Goal: Task Accomplishment & Management: Manage account settings

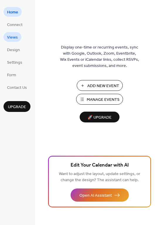
click at [13, 37] on span "Views" at bounding box center [12, 37] width 11 height 6
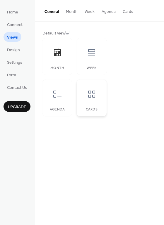
click at [95, 96] on icon at bounding box center [91, 94] width 7 height 7
click at [60, 93] on icon at bounding box center [57, 93] width 9 height 9
click at [93, 93] on icon at bounding box center [91, 93] width 9 height 9
click at [18, 49] on span "Design" at bounding box center [13, 50] width 13 height 6
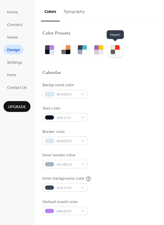
click at [116, 51] on div at bounding box center [117, 52] width 4 height 4
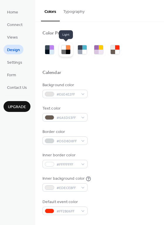
click at [66, 51] on div at bounding box center [68, 52] width 4 height 4
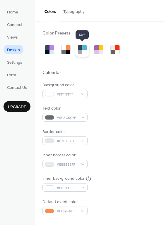
click at [81, 51] on div at bounding box center [80, 52] width 4 height 4
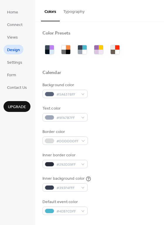
click at [133, 101] on div "Background color #5A6378FF Text color #9FA7B7FF Border color #DDDDDDFF Inner bo…" at bounding box center [99, 148] width 114 height 133
click at [77, 95] on span "#5A6378FF" at bounding box center [67, 94] width 22 height 6
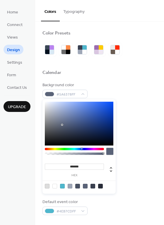
click at [100, 185] on div at bounding box center [100, 186] width 5 height 5
type input "*******"
click at [46, 145] on div "******* hex" at bounding box center [78, 146] width 73 height 94
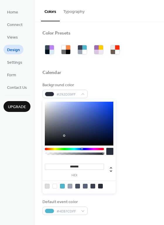
click at [110, 152] on div at bounding box center [109, 151] width 7 height 7
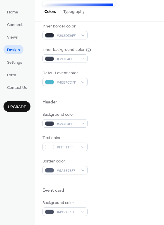
scroll to position [128, 0]
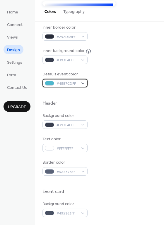
click at [83, 82] on div "#4EB7CDFF" at bounding box center [64, 83] width 45 height 8
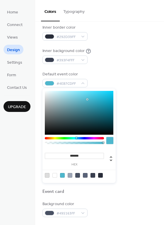
click at [55, 175] on div at bounding box center [54, 175] width 5 height 5
type input "*******"
click at [120, 94] on div at bounding box center [99, 93] width 114 height 13
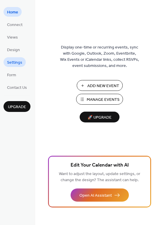
click at [17, 61] on span "Settings" at bounding box center [14, 63] width 15 height 6
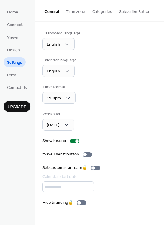
click at [78, 11] on button "Time zone" at bounding box center [75, 10] width 26 height 21
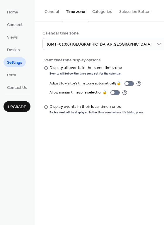
click at [140, 42] on div "Calendar time zone (GMT+01:00) Europe/London" at bounding box center [99, 40] width 114 height 20
click at [13, 49] on span "Design" at bounding box center [13, 50] width 13 height 6
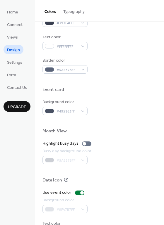
scroll to position [250, 0]
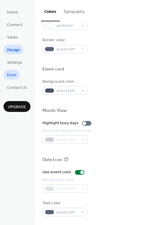
click at [13, 75] on span "Form" at bounding box center [11, 75] width 9 height 6
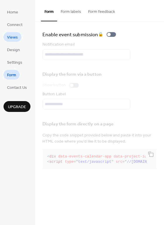
click at [12, 37] on span "Views" at bounding box center [12, 37] width 11 height 6
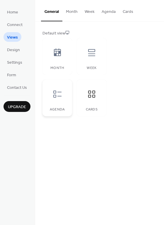
click at [60, 94] on icon at bounding box center [57, 93] width 9 height 9
click at [95, 94] on icon at bounding box center [91, 93] width 9 height 9
click at [15, 64] on span "Settings" at bounding box center [14, 63] width 15 height 6
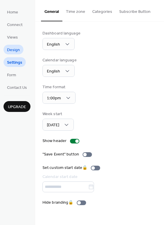
click at [13, 49] on span "Design" at bounding box center [13, 50] width 13 height 6
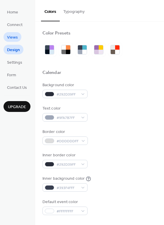
click at [14, 34] on span "Views" at bounding box center [12, 37] width 11 height 6
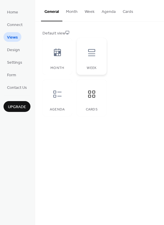
click at [91, 54] on icon at bounding box center [91, 52] width 9 height 9
click at [88, 92] on icon at bounding box center [91, 93] width 9 height 9
click at [20, 108] on span "Upgrade" at bounding box center [17, 107] width 18 height 6
click at [14, 61] on span "Settings" at bounding box center [14, 63] width 15 height 6
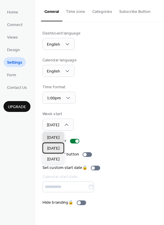
click at [59, 145] on div "Monday" at bounding box center [53, 148] width 22 height 11
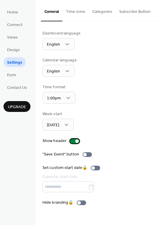
click at [75, 141] on div at bounding box center [77, 141] width 4 height 4
click at [75, 141] on div at bounding box center [74, 141] width 9 height 5
click at [86, 154] on div at bounding box center [86, 154] width 9 height 5
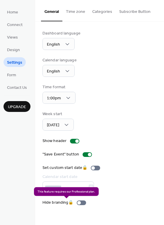
click at [81, 203] on div "Hide branding 🔒" at bounding box center [65, 202] width 46 height 6
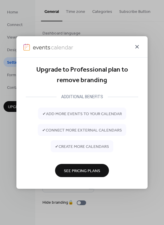
click at [135, 47] on icon at bounding box center [136, 46] width 7 height 7
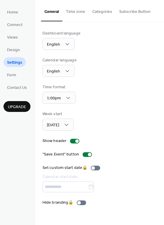
click at [145, 90] on div "Time format 1:00pm" at bounding box center [99, 94] width 114 height 20
click at [76, 11] on button "Time zone" at bounding box center [75, 10] width 26 height 21
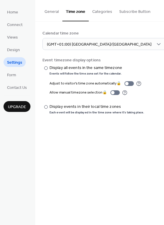
click at [105, 10] on button "Categories" at bounding box center [101, 10] width 27 height 21
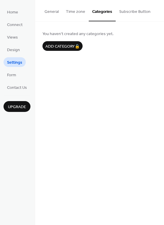
click at [129, 12] on button "Subscribe Button" at bounding box center [134, 10] width 38 height 21
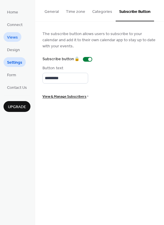
click at [10, 38] on span "Views" at bounding box center [12, 37] width 11 height 6
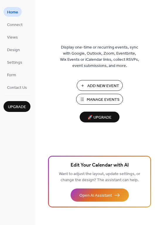
click at [105, 98] on span "Manage Events" at bounding box center [102, 100] width 33 height 6
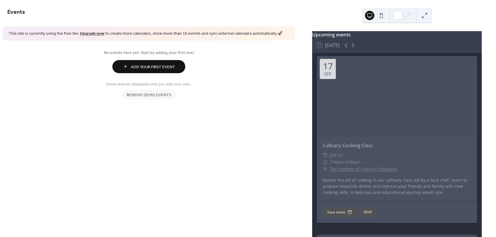
click at [148, 94] on span "Remove demo events" at bounding box center [149, 95] width 45 height 6
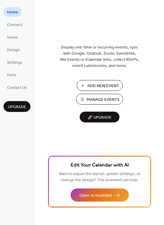
click at [98, 86] on span "Add New Event" at bounding box center [103, 86] width 32 height 6
click at [96, 101] on span "Manage Events" at bounding box center [102, 100] width 33 height 6
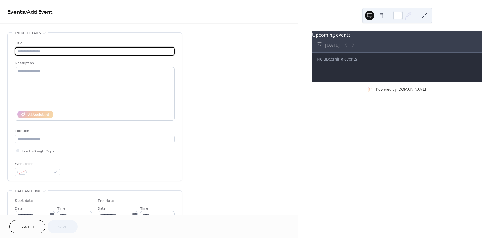
click at [29, 50] on input "text" at bounding box center [95, 51] width 160 height 8
paste input "****"
paste input "**********"
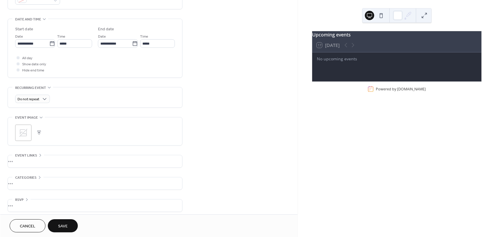
scroll to position [175, 0]
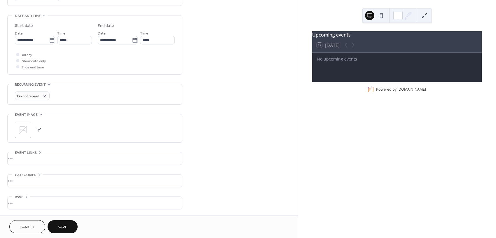
type input "****"
click at [26, 158] on div "•••" at bounding box center [95, 158] width 175 height 12
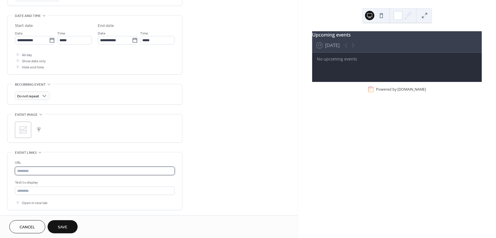
click at [29, 171] on input "text" at bounding box center [95, 170] width 160 height 8
paste input "**********"
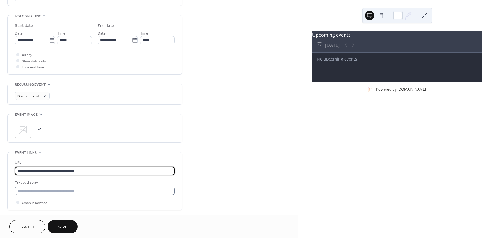
type input "**********"
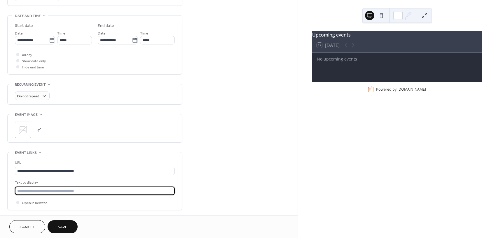
click at [89, 190] on input "text" at bounding box center [95, 190] width 160 height 8
type input "**********"
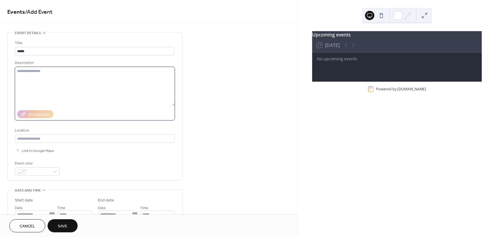
click at [24, 72] on textarea at bounding box center [95, 86] width 160 height 39
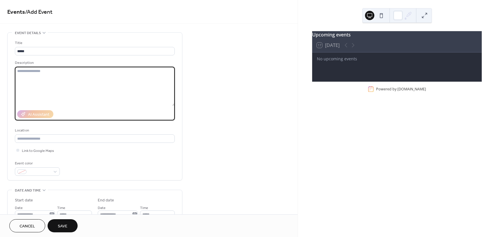
click at [24, 72] on textarea at bounding box center [95, 86] width 160 height 39
paste textarea "**********"
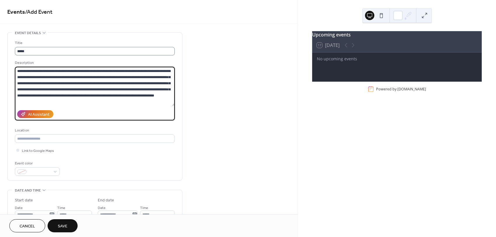
type textarea "**********"
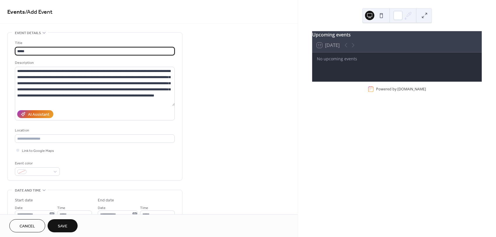
click at [38, 53] on input "****" at bounding box center [95, 51] width 160 height 8
type input "**********"
click at [35, 139] on input "text" at bounding box center [95, 139] width 160 height 8
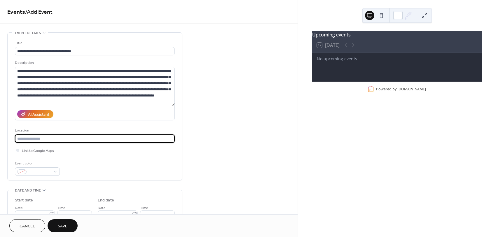
paste input "**********"
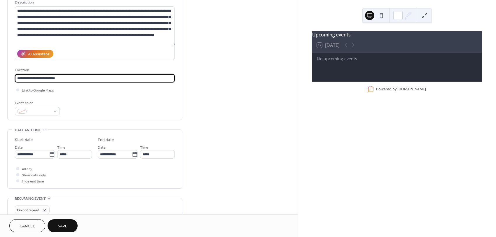
scroll to position [69, 0]
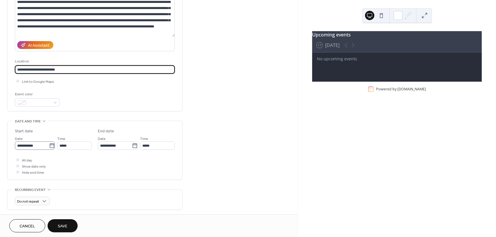
type input "**********"
click at [39, 147] on input "**********" at bounding box center [32, 146] width 34 height 8
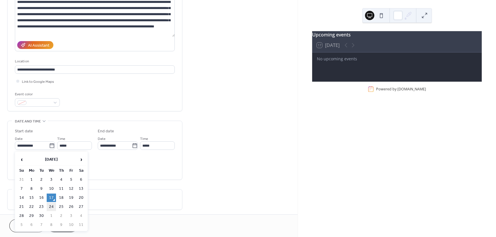
click at [53, 206] on td "24" at bounding box center [51, 207] width 9 height 8
type input "**********"
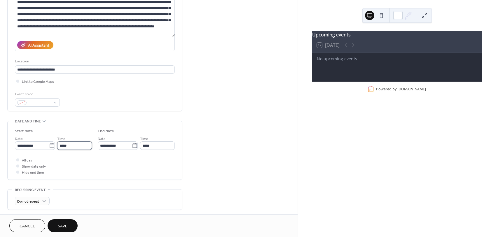
click at [75, 145] on input "*****" at bounding box center [74, 146] width 35 height 8
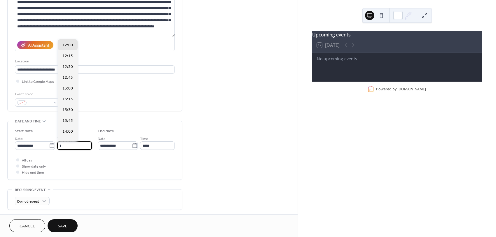
scroll to position [173, 0]
type input "*****"
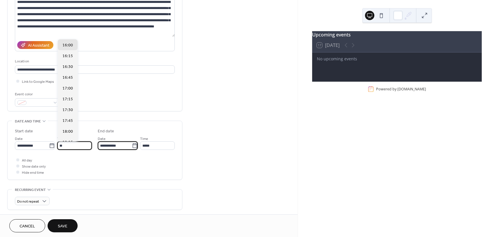
type input "*****"
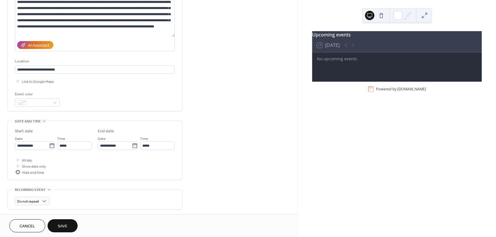
click at [18, 172] on div at bounding box center [17, 172] width 3 height 3
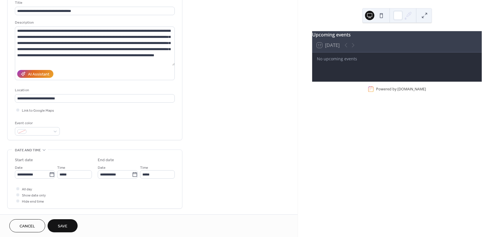
scroll to position [13, 0]
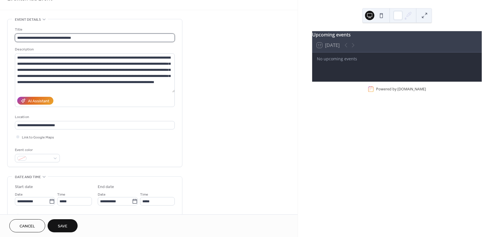
click at [27, 37] on input "**********" at bounding box center [95, 38] width 160 height 8
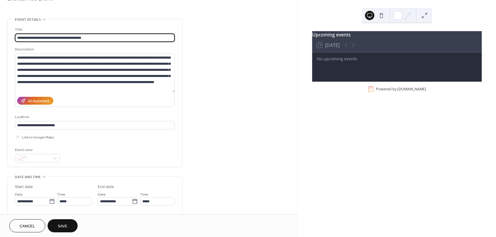
type input "**********"
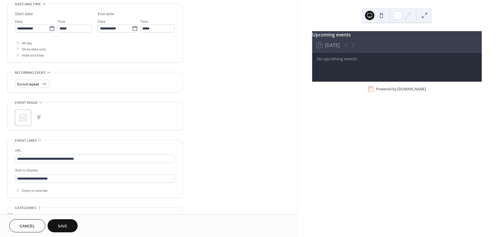
scroll to position [187, 0]
click at [91, 157] on input "**********" at bounding box center [95, 158] width 160 height 8
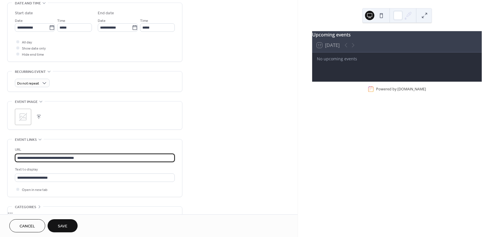
paste input "**********"
type input "**********"
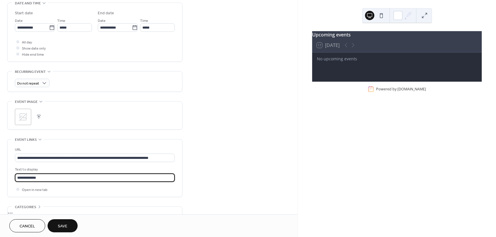
type input "**********"
click at [201, 168] on div "**********" at bounding box center [149, 46] width 298 height 403
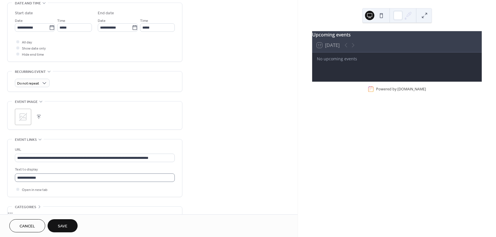
scroll to position [220, 0]
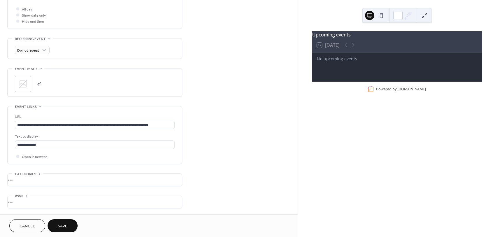
drag, startPoint x: 64, startPoint y: 227, endPoint x: 238, endPoint y: 178, distance: 181.0
click at [238, 178] on div "**********" at bounding box center [149, 118] width 298 height 237
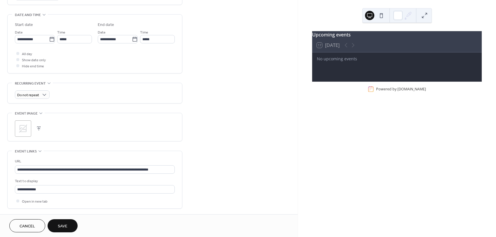
scroll to position [174, 0]
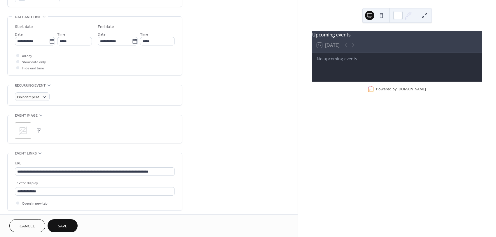
click at [29, 130] on div ";" at bounding box center [23, 131] width 16 height 16
click at [39, 131] on button "button" at bounding box center [39, 131] width 8 height 8
click at [64, 226] on span "Save" at bounding box center [63, 227] width 10 height 6
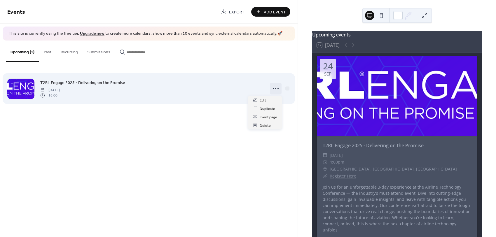
click at [274, 89] on icon at bounding box center [275, 88] width 9 height 9
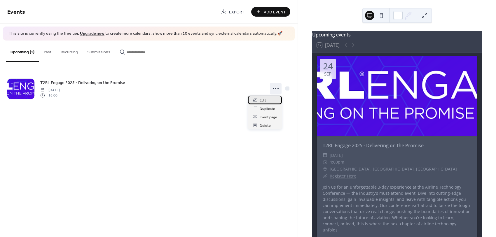
click at [263, 100] on span "Edit" at bounding box center [263, 100] width 6 height 6
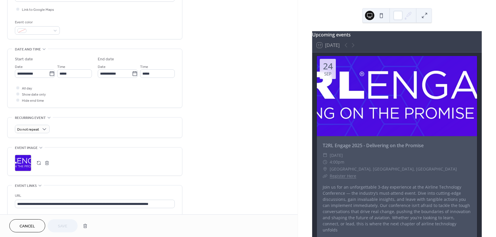
scroll to position [142, 0]
click at [21, 163] on div ";" at bounding box center [23, 163] width 16 height 16
click at [23, 161] on div ";" at bounding box center [23, 163] width 16 height 16
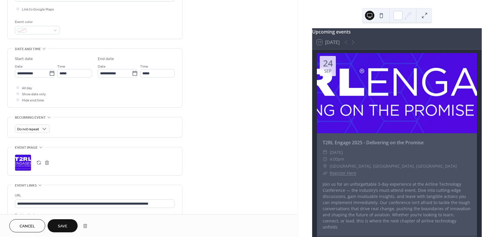
scroll to position [0, 0]
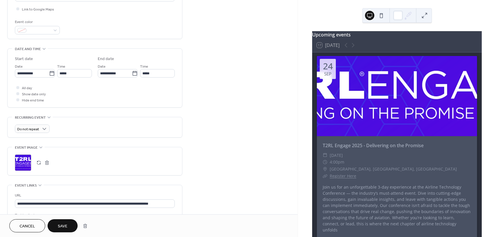
click at [25, 164] on div ";" at bounding box center [23, 163] width 16 height 16
click at [425, 15] on button at bounding box center [424, 15] width 9 height 9
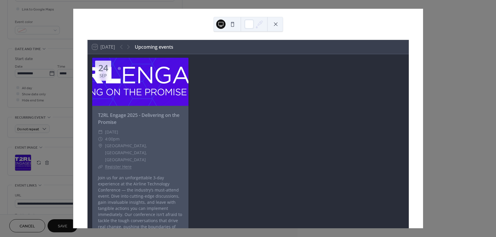
click at [73, 168] on div "17 Today Upcoming events 24 Sep T2RL Engage 2025 - Delivering on the Promise ​ …" at bounding box center [248, 119] width 350 height 220
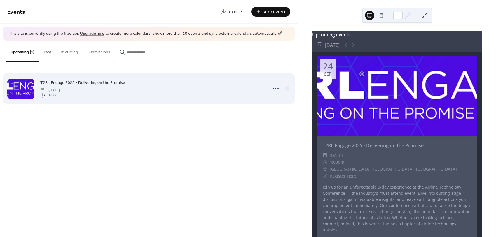
click at [22, 95] on div at bounding box center [20, 89] width 27 height 20
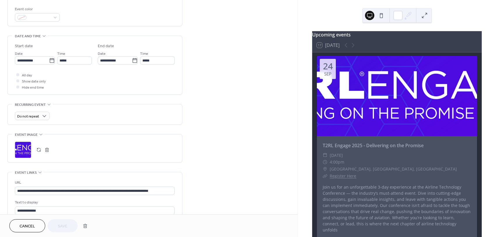
scroll to position [155, 0]
click at [37, 150] on button "button" at bounding box center [39, 149] width 8 height 8
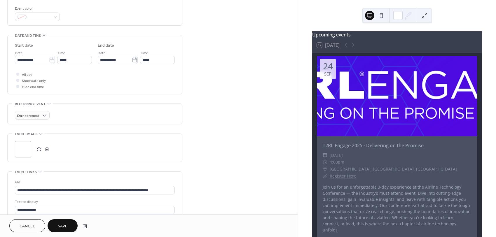
click at [45, 150] on button "button" at bounding box center [47, 149] width 8 height 8
click at [27, 149] on icon at bounding box center [22, 149] width 9 height 9
click at [63, 225] on span "Save" at bounding box center [63, 227] width 10 height 6
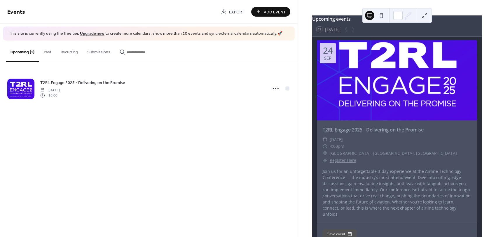
scroll to position [16, 0]
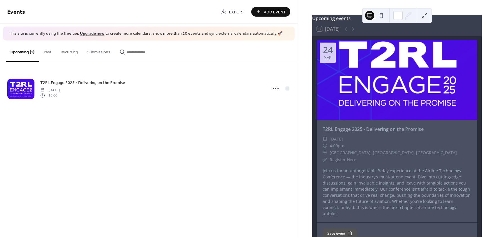
click at [347, 32] on div at bounding box center [350, 28] width 14 height 7
click at [346, 32] on div at bounding box center [350, 28] width 14 height 7
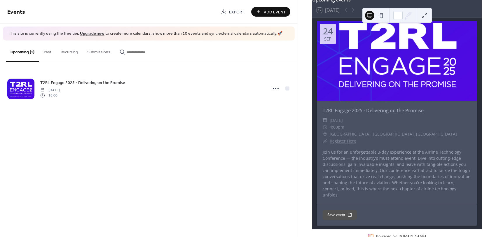
scroll to position [46, 0]
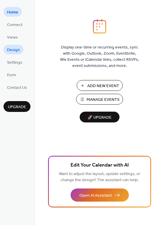
click at [18, 51] on span "Design" at bounding box center [13, 50] width 13 height 6
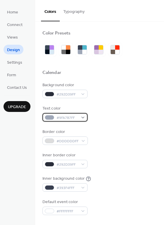
click at [77, 117] on span "#9FA7B7FF" at bounding box center [67, 118] width 22 height 6
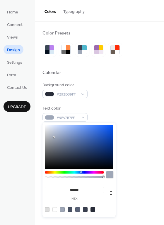
click at [54, 209] on div at bounding box center [54, 209] width 5 height 5
type input "*******"
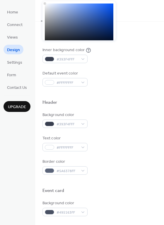
scroll to position [130, 0]
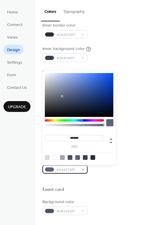
click at [70, 168] on span "#5A6378FF" at bounding box center [67, 170] width 22 height 6
click at [93, 157] on div at bounding box center [92, 157] width 5 height 5
type input "*******"
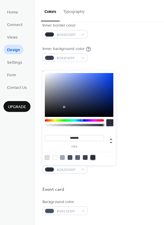
click at [106, 187] on div "Event card" at bounding box center [99, 191] width 114 height 8
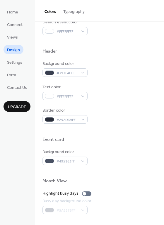
scroll to position [180, 0]
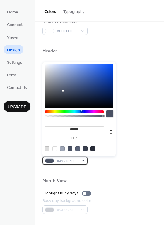
click at [79, 161] on div "#495163FF" at bounding box center [64, 160] width 45 height 8
click at [54, 149] on div at bounding box center [54, 148] width 5 height 5
type input "*******"
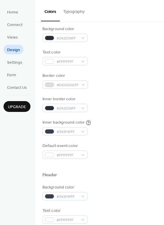
scroll to position [54, 0]
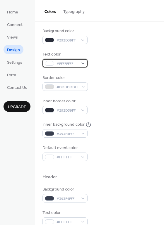
click at [69, 63] on span "#FFFFFFFF" at bounding box center [67, 64] width 22 height 6
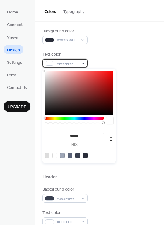
click at [82, 62] on div "#FFFFFFFF" at bounding box center [64, 63] width 45 height 8
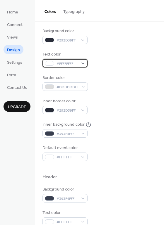
click at [68, 63] on span "#FFFFFFFF" at bounding box center [67, 64] width 22 height 6
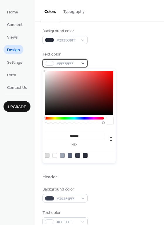
click at [82, 62] on div "#FFFFFFFF" at bounding box center [64, 63] width 45 height 8
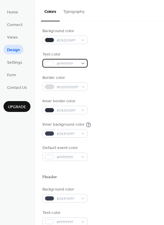
click at [82, 62] on div "#FFFFFFFF" at bounding box center [64, 63] width 45 height 8
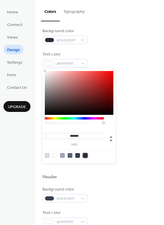
click at [84, 154] on div at bounding box center [85, 155] width 5 height 5
type input "*******"
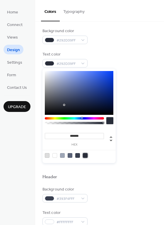
click at [137, 157] on div "Default event color #FFFFFFFF" at bounding box center [99, 153] width 114 height 16
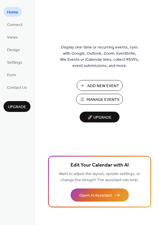
click at [98, 100] on span "Manage Events" at bounding box center [102, 100] width 33 height 6
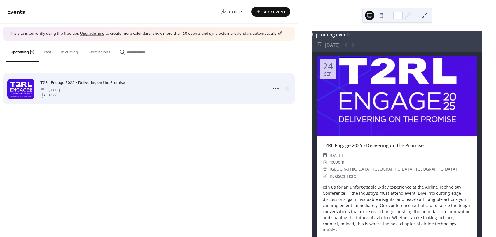
click at [16, 86] on div at bounding box center [20, 89] width 27 height 20
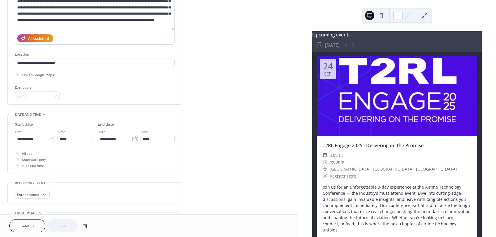
scroll to position [81, 0]
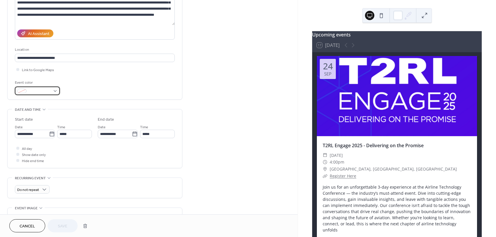
click at [53, 92] on div at bounding box center [37, 91] width 45 height 8
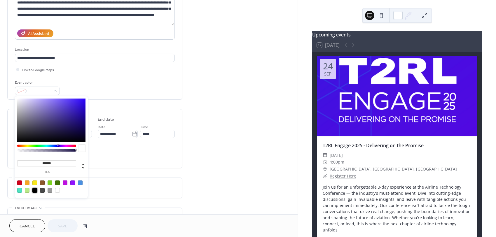
click at [34, 190] on div at bounding box center [34, 190] width 5 height 5
type input "*******"
click at [61, 228] on span "Save" at bounding box center [63, 227] width 10 height 6
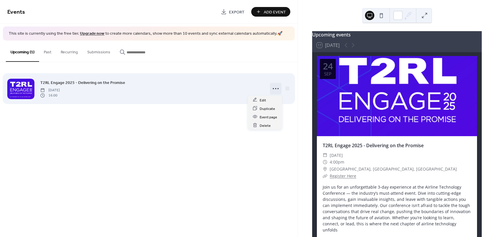
click at [275, 91] on icon at bounding box center [275, 88] width 9 height 9
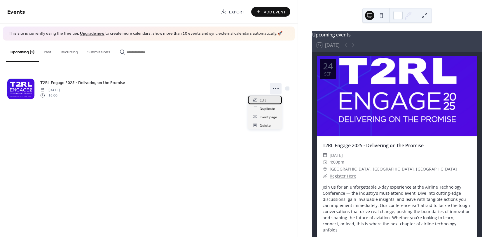
click at [268, 102] on div "Edit" at bounding box center [265, 100] width 34 height 8
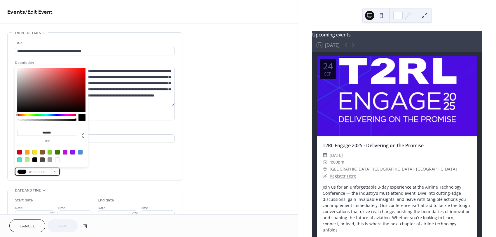
click at [58, 172] on div "#000000FF" at bounding box center [37, 172] width 45 height 8
click at [58, 160] on div at bounding box center [57, 160] width 5 height 5
type input "*******"
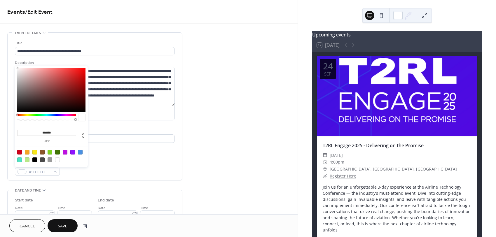
click at [58, 160] on div at bounding box center [57, 160] width 5 height 5
click at [230, 152] on div "**********" at bounding box center [149, 233] width 298 height 403
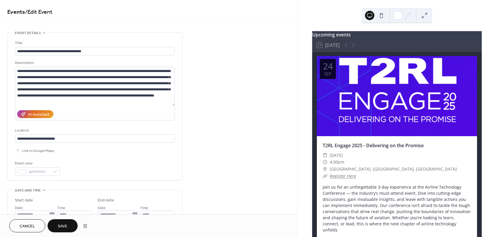
click at [62, 227] on span "Save" at bounding box center [63, 227] width 10 height 6
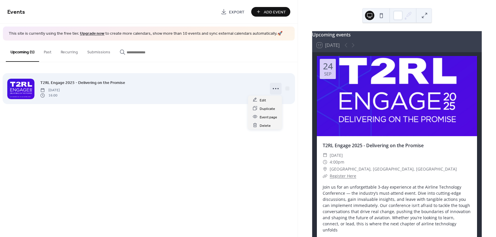
click at [274, 90] on icon at bounding box center [275, 88] width 9 height 9
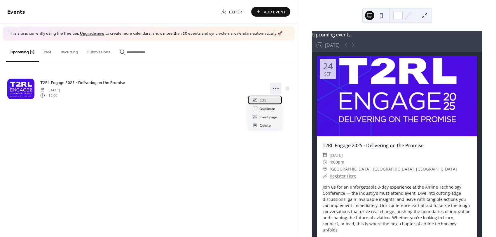
click at [272, 102] on div "Edit" at bounding box center [265, 100] width 34 height 8
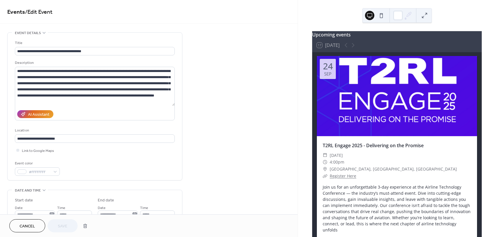
click at [84, 155] on div "**********" at bounding box center [95, 108] width 160 height 136
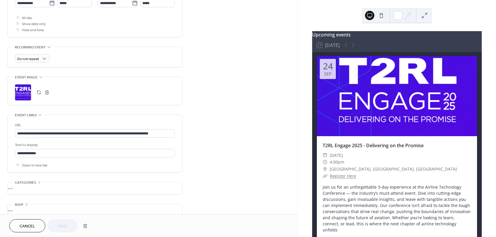
scroll to position [220, 0]
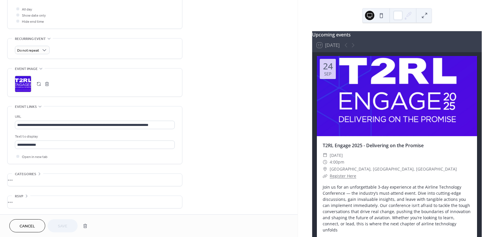
click at [21, 181] on div "•••" at bounding box center [95, 180] width 175 height 12
click at [242, 149] on div "**********" at bounding box center [149, 25] width 298 height 427
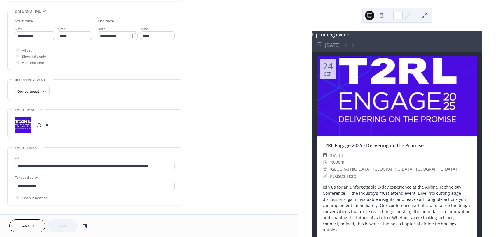
scroll to position [179, 0]
click at [23, 126] on div ";" at bounding box center [23, 126] width 16 height 16
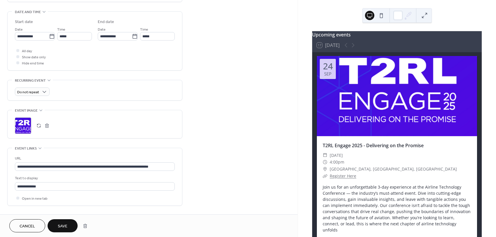
click at [63, 225] on span "Save" at bounding box center [63, 227] width 10 height 6
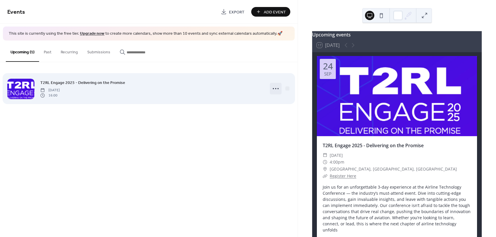
click at [277, 91] on icon at bounding box center [275, 88] width 9 height 9
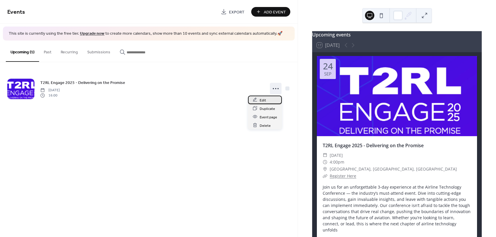
click at [270, 100] on div "Edit" at bounding box center [265, 100] width 34 height 8
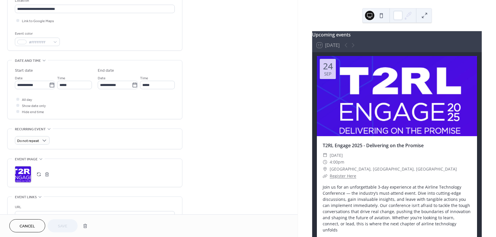
scroll to position [135, 0]
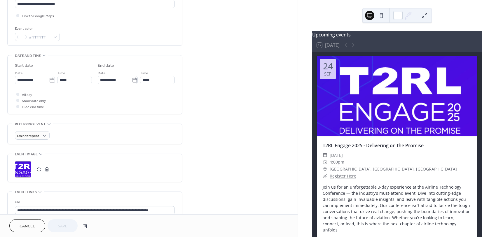
click at [22, 169] on div ";" at bounding box center [23, 169] width 16 height 16
click at [68, 227] on button "Save" at bounding box center [63, 226] width 30 height 13
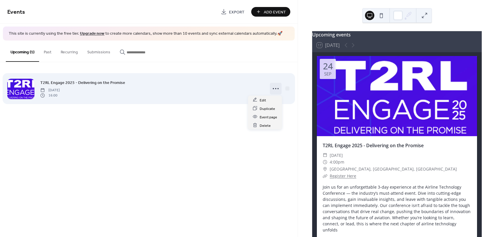
click at [275, 89] on icon at bounding box center [275, 88] width 9 height 9
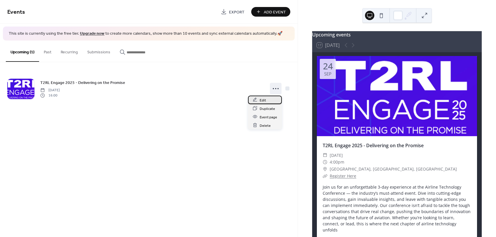
click at [268, 101] on div "Edit" at bounding box center [265, 100] width 34 height 8
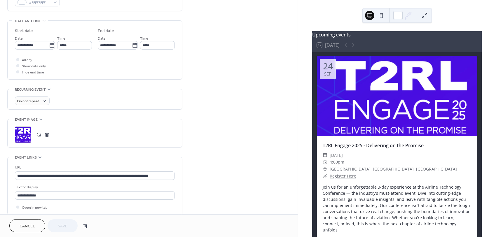
scroll to position [172, 0]
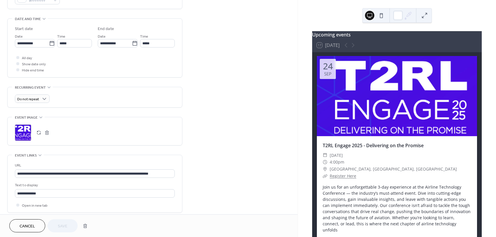
click at [48, 133] on button "button" at bounding box center [47, 133] width 8 height 8
click at [22, 133] on icon at bounding box center [23, 133] width 8 height 8
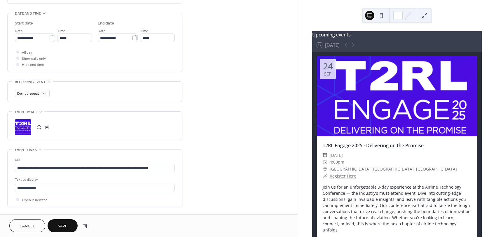
scroll to position [178, 0]
click at [63, 221] on button "Save" at bounding box center [63, 226] width 30 height 13
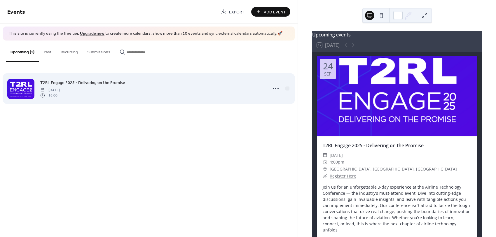
click at [32, 89] on div at bounding box center [20, 89] width 27 height 20
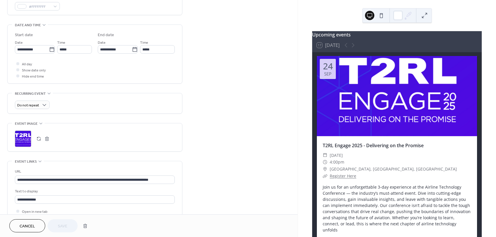
scroll to position [178, 0]
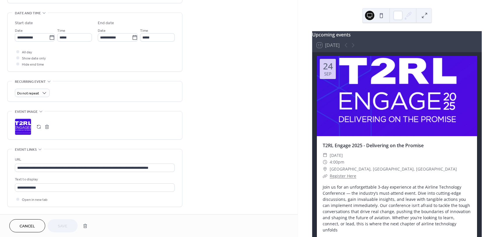
click at [24, 127] on div ";" at bounding box center [23, 127] width 16 height 16
click at [65, 224] on span "Save" at bounding box center [63, 227] width 10 height 6
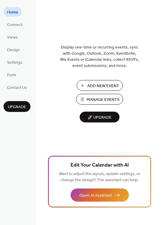
click at [99, 86] on span "Add New Event" at bounding box center [103, 86] width 32 height 6
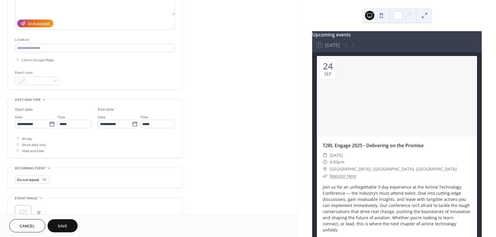
scroll to position [110, 0]
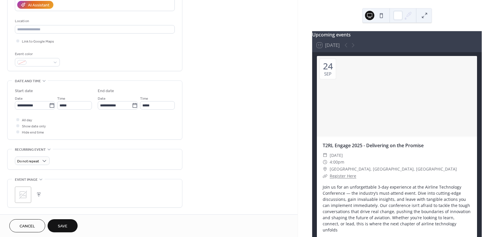
click at [26, 194] on icon at bounding box center [23, 195] width 8 height 8
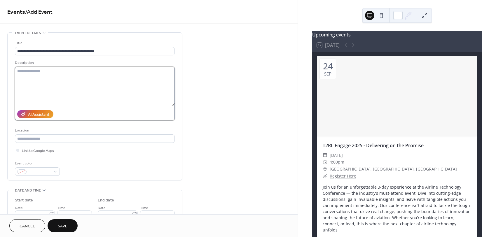
click at [32, 72] on textarea at bounding box center [95, 86] width 160 height 39
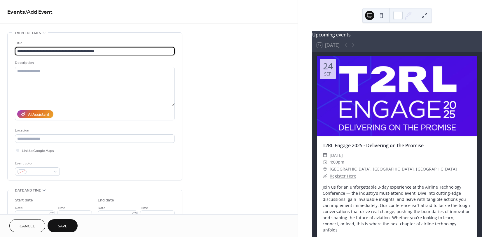
click at [64, 51] on input "**********" at bounding box center [95, 51] width 160 height 8
type input "**********"
click at [42, 138] on input "text" at bounding box center [95, 139] width 160 height 8
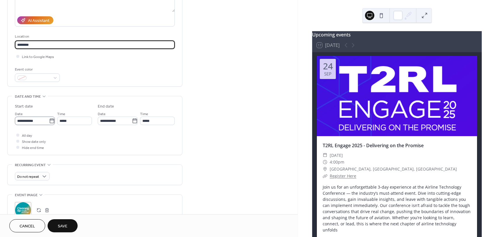
scroll to position [103, 0]
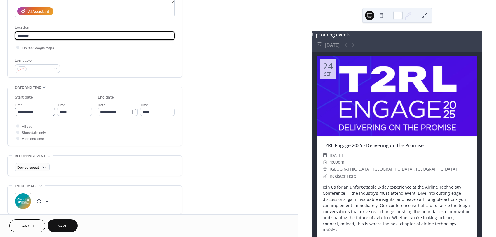
type input "********"
click at [41, 112] on input "**********" at bounding box center [32, 112] width 34 height 8
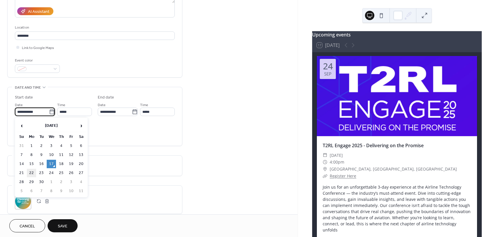
click at [33, 172] on td "22" at bounding box center [31, 173] width 9 height 8
type input "**********"
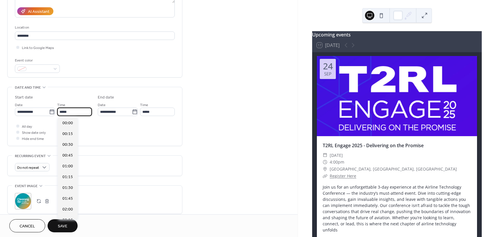
click at [78, 113] on input "*****" at bounding box center [74, 112] width 35 height 8
type input "*****"
click at [128, 129] on div "All day Show date only Hide end time" at bounding box center [95, 132] width 160 height 18
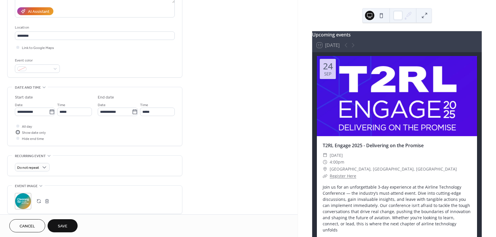
click at [18, 133] on div at bounding box center [17, 132] width 3 height 3
click at [18, 139] on div at bounding box center [17, 138] width 3 height 3
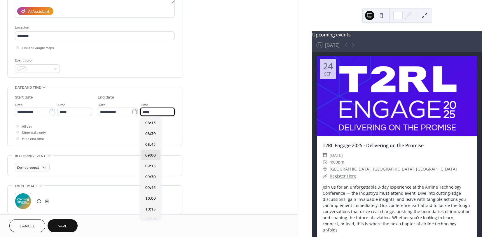
click at [156, 110] on input "*****" at bounding box center [157, 112] width 35 height 8
type input "*****"
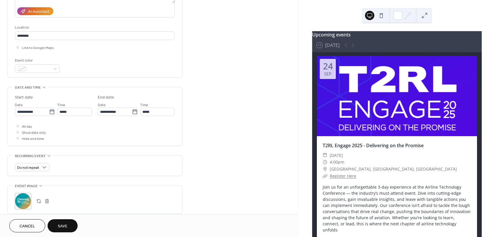
click at [104, 129] on div "All day Show date only Hide end time" at bounding box center [95, 132] width 160 height 18
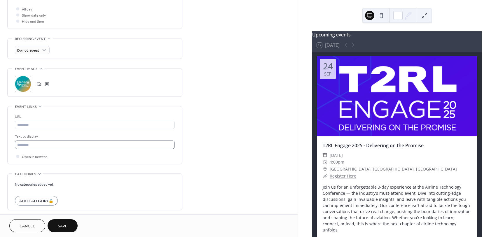
scroll to position [221, 0]
click at [63, 224] on span "Save" at bounding box center [63, 227] width 10 height 6
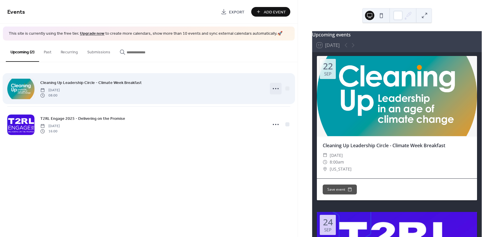
click at [275, 89] on icon at bounding box center [275, 88] width 9 height 9
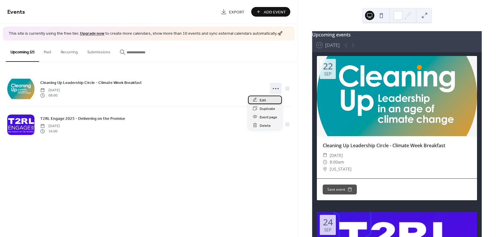
click at [263, 101] on span "Edit" at bounding box center [263, 100] width 6 height 6
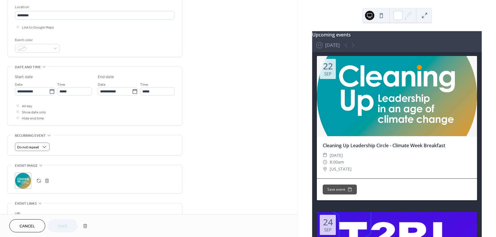
scroll to position [127, 0]
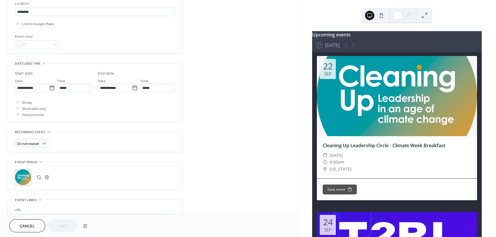
click at [46, 176] on button "button" at bounding box center [47, 177] width 8 height 8
click at [24, 179] on icon at bounding box center [23, 177] width 8 height 8
click at [65, 224] on span "Save" at bounding box center [63, 227] width 10 height 6
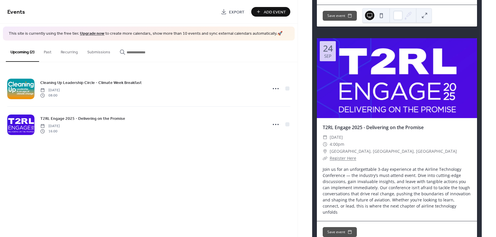
scroll to position [202, 0]
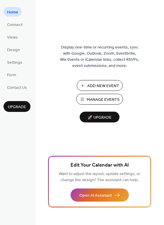
click at [98, 98] on span "Manage Events" at bounding box center [102, 100] width 33 height 6
click at [12, 52] on span "Design" at bounding box center [13, 50] width 13 height 6
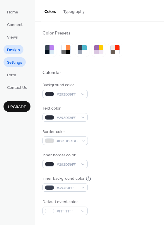
click at [11, 62] on span "Settings" at bounding box center [14, 63] width 15 height 6
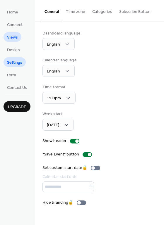
click at [13, 39] on span "Views" at bounding box center [12, 37] width 11 height 6
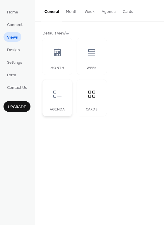
click at [58, 96] on icon at bounding box center [57, 94] width 8 height 7
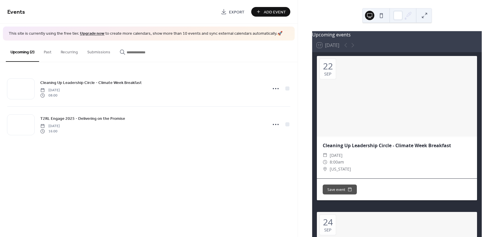
click at [326, 74] on div "Sep" at bounding box center [327, 74] width 7 height 4
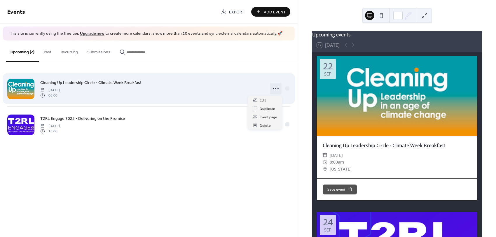
click at [275, 88] on icon at bounding box center [275, 88] width 9 height 9
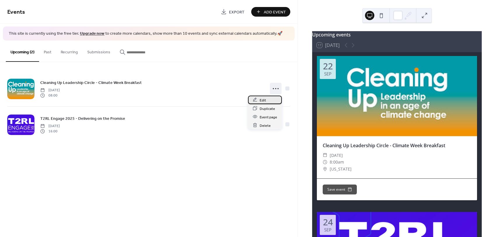
click at [266, 99] on div "Edit" at bounding box center [265, 100] width 34 height 8
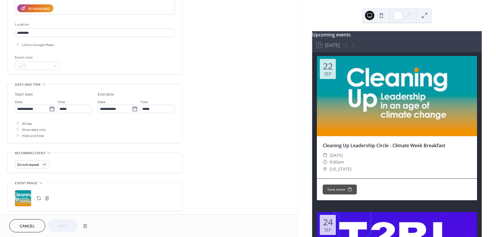
scroll to position [112, 0]
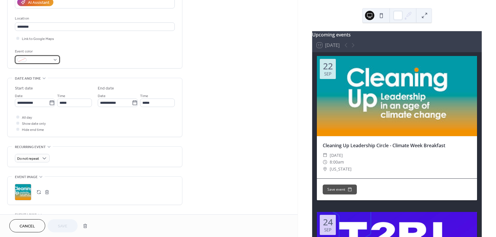
click at [58, 60] on div at bounding box center [37, 59] width 45 height 8
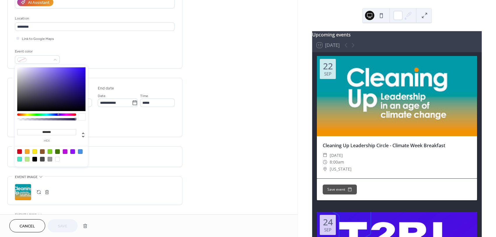
click at [77, 55] on div "Event color" at bounding box center [95, 55] width 160 height 15
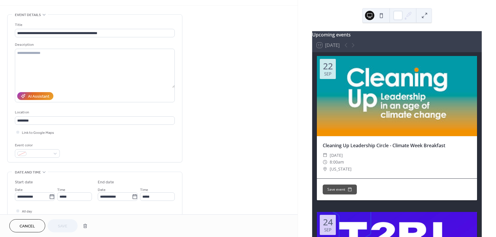
scroll to position [0, 0]
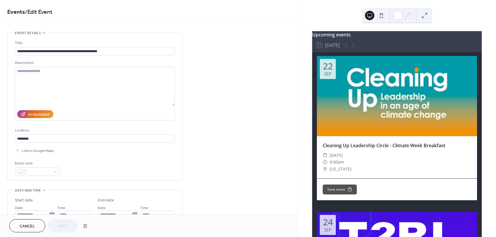
click at [409, 17] on icon at bounding box center [408, 15] width 9 height 9
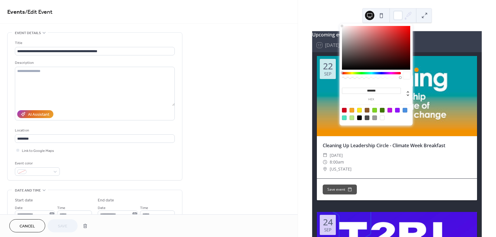
click at [413, 3] on div "Upcoming events 17 Today 22 Sep Cleaning Up Leadership Circle - Climate Week Br…" at bounding box center [397, 118] width 198 height 237
click at [399, 18] on div at bounding box center [398, 15] width 9 height 9
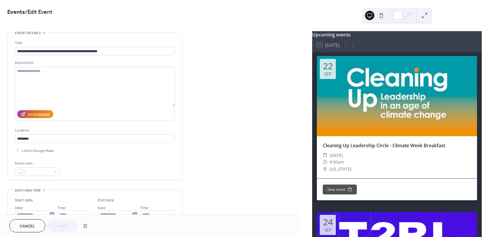
click at [381, 14] on button at bounding box center [381, 15] width 9 height 9
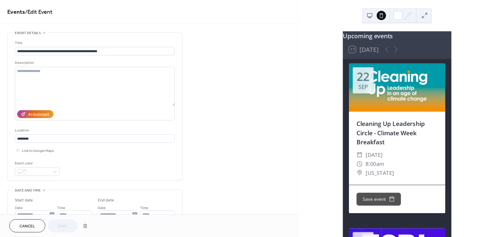
click at [371, 15] on button at bounding box center [369, 15] width 9 height 9
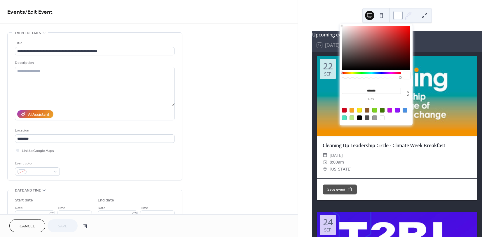
click at [402, 14] on div at bounding box center [398, 15] width 9 height 9
click at [406, 30] on div at bounding box center [376, 48] width 68 height 44
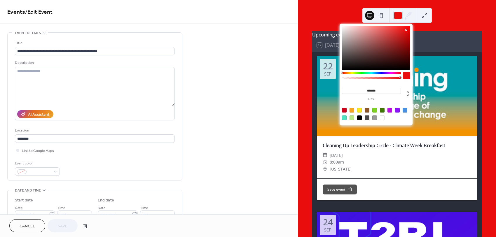
click at [382, 118] on div at bounding box center [382, 118] width 5 height 5
type input "*******"
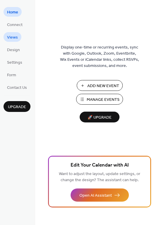
click at [14, 39] on span "Views" at bounding box center [12, 37] width 11 height 6
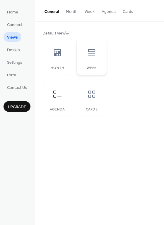
click at [89, 53] on icon at bounding box center [91, 52] width 9 height 9
click at [57, 56] on icon at bounding box center [57, 52] width 9 height 9
click at [56, 94] on icon at bounding box center [57, 93] width 9 height 9
click at [91, 95] on icon at bounding box center [91, 93] width 9 height 9
click at [126, 11] on button "Cards" at bounding box center [128, 10] width 18 height 21
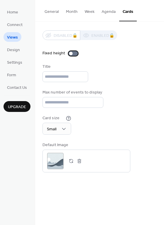
click at [73, 54] on div at bounding box center [72, 53] width 9 height 5
click at [74, 53] on div at bounding box center [76, 54] width 4 height 4
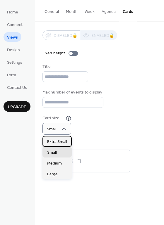
click at [59, 140] on span "Extra Small" at bounding box center [57, 142] width 20 height 6
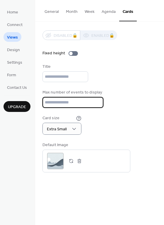
click at [96, 103] on input "**" at bounding box center [72, 102] width 61 height 11
drag, startPoint x: 69, startPoint y: 102, endPoint x: 38, endPoint y: 103, distance: 31.3
click at [38, 103] on div "Disabled 🔒 Enabled 🔒 Fixed height Title Max number of events to display ** Card…" at bounding box center [99, 101] width 128 height 159
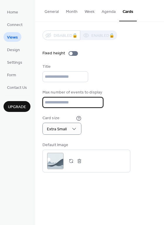
type input "**"
click at [128, 78] on div "Title" at bounding box center [99, 73] width 114 height 18
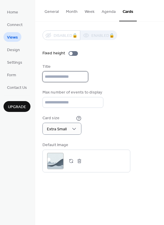
click at [75, 74] on input "text" at bounding box center [65, 76] width 46 height 11
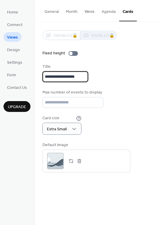
click at [45, 74] on input "**********" at bounding box center [65, 76] width 46 height 11
click at [47, 77] on input "**********" at bounding box center [66, 76] width 48 height 11
type input "**********"
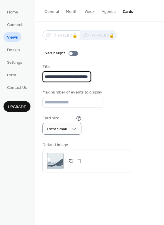
click at [119, 75] on div "**********" at bounding box center [99, 73] width 114 height 18
click at [111, 10] on button "Agenda" at bounding box center [108, 10] width 21 height 21
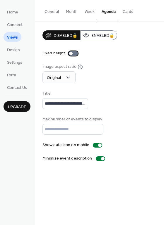
click at [72, 54] on div at bounding box center [72, 53] width 9 height 5
click at [58, 11] on button "General" at bounding box center [51, 10] width 21 height 21
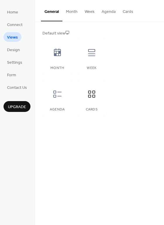
click at [102, 11] on button "Agenda" at bounding box center [108, 10] width 21 height 21
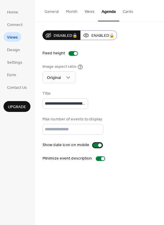
click at [98, 146] on div at bounding box center [100, 145] width 4 height 4
click at [97, 146] on div at bounding box center [97, 145] width 9 height 5
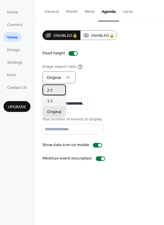
click at [57, 90] on div "2:1" at bounding box center [53, 89] width 23 height 11
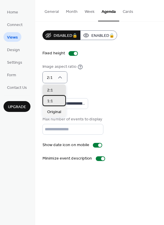
click at [59, 100] on div "1:1" at bounding box center [53, 100] width 23 height 11
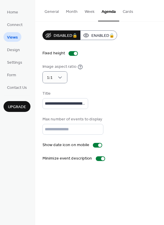
click at [98, 79] on div "Image aspect ratio 1:1" at bounding box center [99, 74] width 114 height 20
click at [126, 9] on button "Cards" at bounding box center [128, 10] width 18 height 21
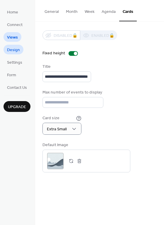
click at [15, 49] on span "Design" at bounding box center [13, 50] width 13 height 6
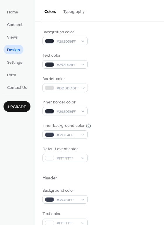
scroll to position [58, 0]
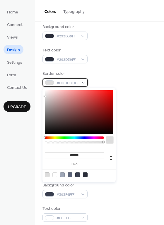
click at [84, 82] on div "#DDDDDDFF" at bounding box center [64, 82] width 45 height 8
click at [86, 175] on div at bounding box center [85, 174] width 5 height 5
type input "*******"
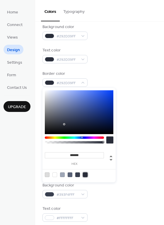
click at [139, 153] on div "Default event color #FFFFFFFF" at bounding box center [99, 149] width 114 height 16
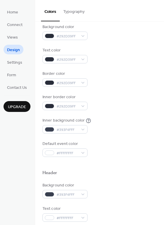
scroll to position [58, 0]
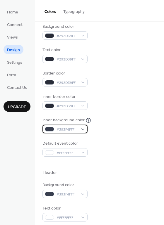
click at [84, 128] on div "#393F4FFF" at bounding box center [64, 129] width 45 height 8
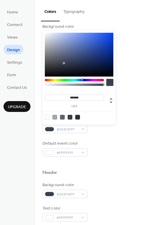
drag, startPoint x: 78, startPoint y: 117, endPoint x: 87, endPoint y: 122, distance: 9.8
click at [78, 117] on div at bounding box center [77, 117] width 5 height 5
type input "*******"
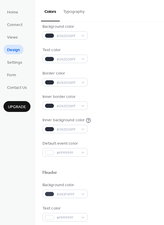
click at [135, 153] on div "Default event color #FFFFFFFF" at bounding box center [99, 148] width 114 height 16
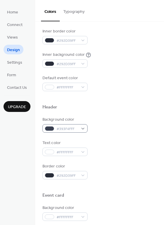
scroll to position [128, 0]
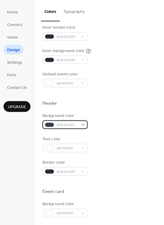
click at [83, 123] on div "#393F4FFF" at bounding box center [64, 124] width 45 height 8
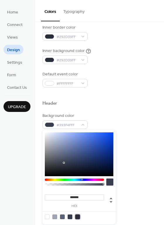
click at [78, 216] on div at bounding box center [77, 216] width 5 height 5
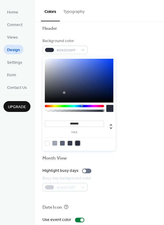
scroll to position [198, 0]
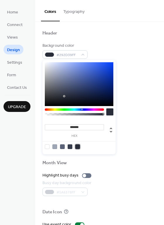
type input "*******"
click at [46, 106] on div at bounding box center [79, 84] width 68 height 44
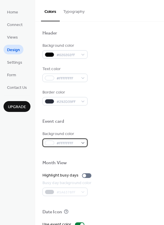
click at [83, 143] on div "#FFFFFFFF" at bounding box center [64, 142] width 45 height 8
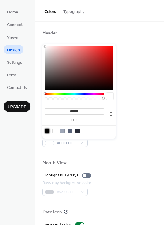
click at [45, 131] on div at bounding box center [47, 130] width 5 height 5
type input "*******"
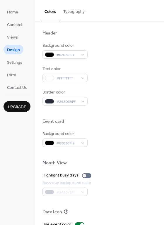
click at [135, 164] on div "Month View" at bounding box center [99, 164] width 114 height 8
click at [131, 117] on div at bounding box center [99, 111] width 114 height 13
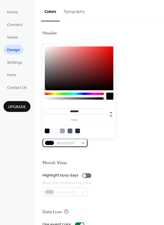
click at [81, 143] on div "#020202FF" at bounding box center [64, 142] width 45 height 8
click at [55, 130] on div at bounding box center [54, 130] width 5 height 5
type input "*******"
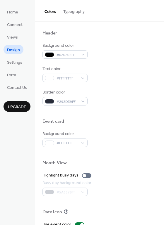
click at [130, 153] on div at bounding box center [99, 153] width 114 height 13
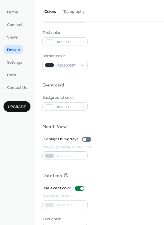
scroll to position [250, 0]
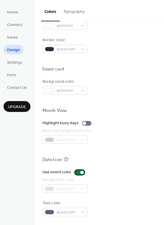
click at [80, 172] on div at bounding box center [82, 173] width 4 height 4
click at [80, 172] on div at bounding box center [79, 172] width 9 height 5
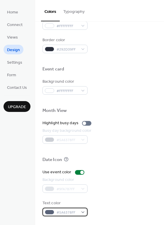
click at [82, 211] on div "#5A6378FF" at bounding box center [64, 212] width 45 height 8
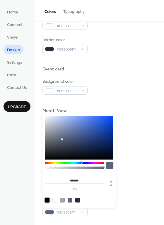
click at [46, 199] on div at bounding box center [47, 200] width 5 height 5
type input "*******"
click at [141, 171] on div "Use event color" at bounding box center [99, 172] width 114 height 6
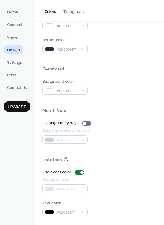
click at [81, 187] on div "#9FA7B7FF" at bounding box center [64, 188] width 45 height 8
click at [80, 172] on div at bounding box center [82, 173] width 4 height 4
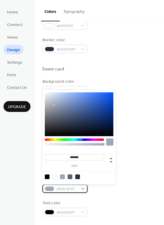
click at [82, 188] on div "#9FA7B7FF" at bounding box center [64, 188] width 45 height 8
click at [53, 176] on div at bounding box center [54, 176] width 5 height 5
type input "*******"
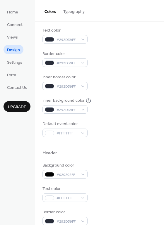
click at [77, 12] on button "Typography" at bounding box center [74, 10] width 28 height 21
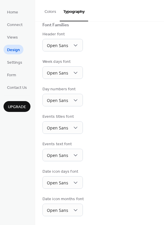
scroll to position [43, 0]
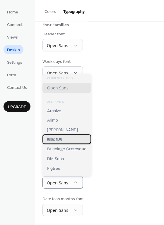
click at [60, 138] on span "Bebas Neue" at bounding box center [54, 139] width 15 height 5
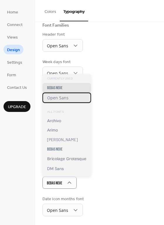
click at [63, 98] on span "Open Sans" at bounding box center [57, 98] width 21 height 6
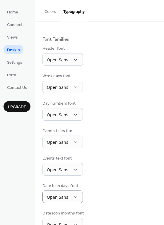
scroll to position [0, 0]
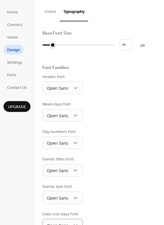
type input "*"
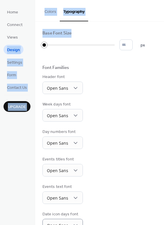
drag, startPoint x: 45, startPoint y: 45, endPoint x: 31, endPoint y: 45, distance: 13.7
click at [31, 45] on div "Home Connect Views Design Settings Form Contact Us Upgrade Design Upgrade Color…" at bounding box center [82, 112] width 164 height 225
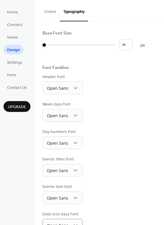
click at [113, 62] on div "Base Font Size * px Font Families Header font Open Sans Week days font Open San…" at bounding box center [99, 144] width 114 height 228
click at [49, 11] on button "Colors" at bounding box center [50, 10] width 19 height 21
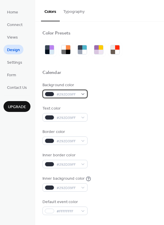
click at [84, 94] on div "#292D39FF" at bounding box center [64, 94] width 45 height 8
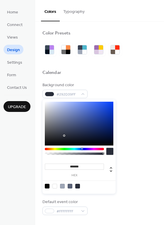
click at [46, 185] on div at bounding box center [47, 186] width 5 height 5
type input "*******"
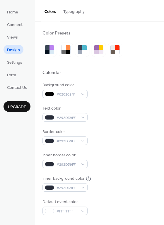
click at [131, 154] on div "Inner border color #292D39FF" at bounding box center [99, 160] width 114 height 16
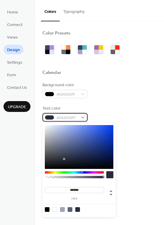
click at [70, 117] on span "#292D39FF" at bounding box center [67, 118] width 22 height 6
click at [46, 209] on div at bounding box center [47, 209] width 5 height 5
type input "*******"
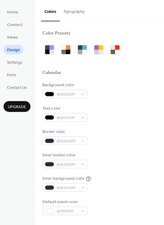
click at [138, 154] on div "Inner border color #292D39FF" at bounding box center [99, 160] width 114 height 16
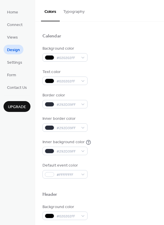
scroll to position [38, 0]
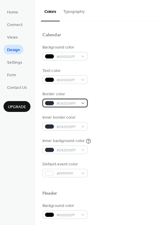
click at [82, 102] on div "#292D39FF" at bounding box center [64, 103] width 45 height 8
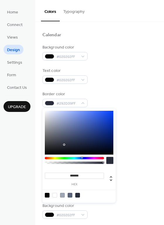
click at [47, 195] on div at bounding box center [47, 195] width 5 height 5
type input "*******"
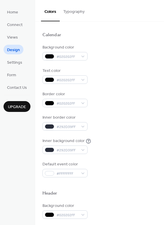
click at [147, 140] on div "Inner background color #292D39FF" at bounding box center [99, 146] width 114 height 16
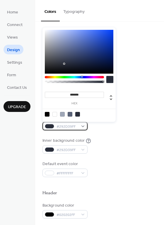
click at [83, 126] on div "#292D39FF" at bounding box center [64, 126] width 45 height 8
click at [48, 114] on div at bounding box center [47, 114] width 5 height 5
type input "*******"
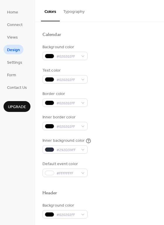
click at [133, 140] on div "Inner background color #292D39FF" at bounding box center [99, 146] width 114 height 16
click at [81, 172] on div "#FFFFFFFF" at bounding box center [64, 172] width 45 height 8
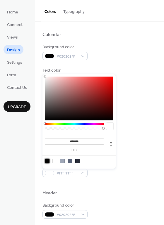
click at [48, 161] on div at bounding box center [47, 161] width 5 height 5
type input "*******"
click at [107, 180] on div at bounding box center [99, 183] width 114 height 13
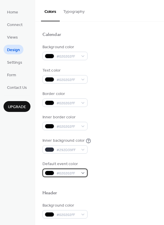
click at [85, 172] on div "#020202FF" at bounding box center [64, 172] width 45 height 8
click at [100, 180] on div at bounding box center [99, 183] width 114 height 13
drag, startPoint x: 127, startPoint y: 182, endPoint x: 124, endPoint y: 184, distance: 3.3
click at [127, 182] on div at bounding box center [99, 183] width 114 height 13
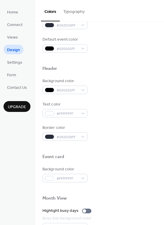
scroll to position [165, 0]
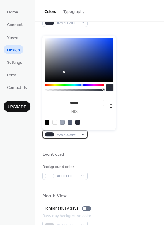
click at [84, 133] on div "#292D39FF" at bounding box center [64, 134] width 45 height 8
click at [48, 122] on div at bounding box center [47, 122] width 5 height 5
type input "*******"
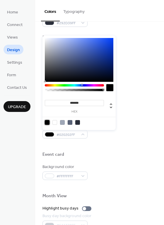
click at [149, 172] on div "Background color #FFFFFFFF" at bounding box center [99, 172] width 114 height 16
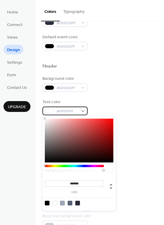
click at [84, 110] on div "#FFFFFFFF" at bounding box center [64, 111] width 45 height 8
click at [55, 203] on div at bounding box center [54, 203] width 5 height 5
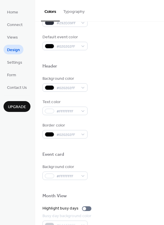
click at [130, 179] on div "Background color #FFFFFFFF" at bounding box center [99, 172] width 114 height 16
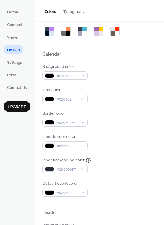
scroll to position [0, 0]
